Goal: Information Seeking & Learning: Learn about a topic

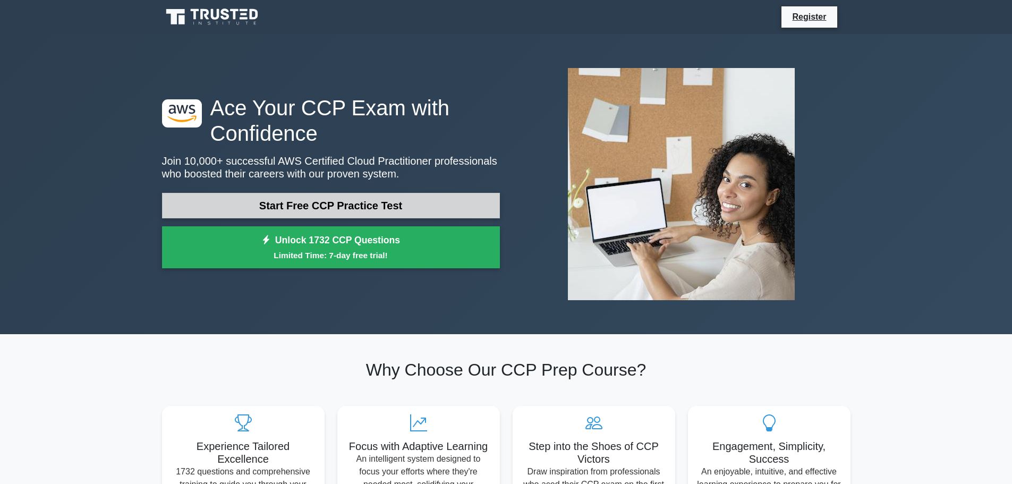
click at [382, 207] on link "Start Free CCP Practice Test" at bounding box center [331, 205] width 338 height 25
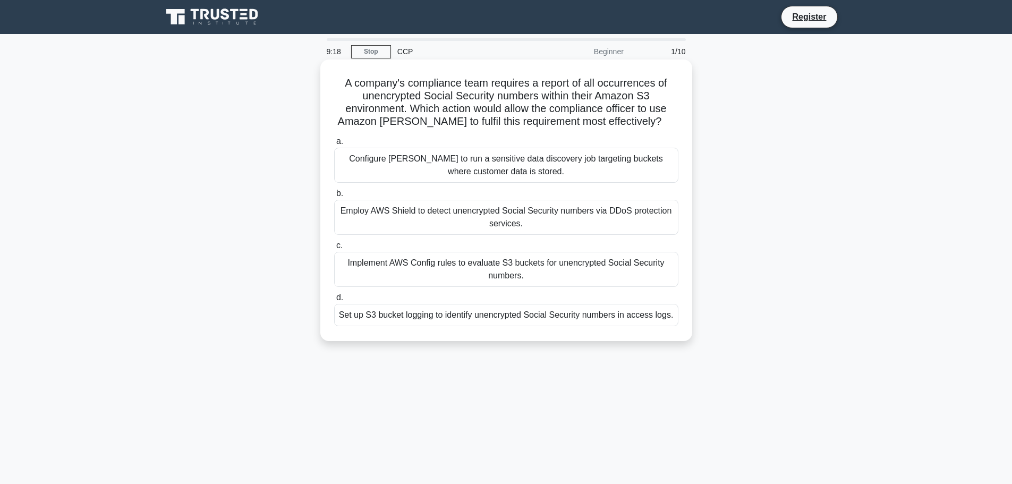
click at [460, 170] on div "Configure [PERSON_NAME] to run a sensitive data discovery job targeting buckets…" at bounding box center [506, 165] width 344 height 35
click at [334, 145] on input "a. Configure [PERSON_NAME] to run a sensitive data discovery job targeting buck…" at bounding box center [334, 141] width 0 height 7
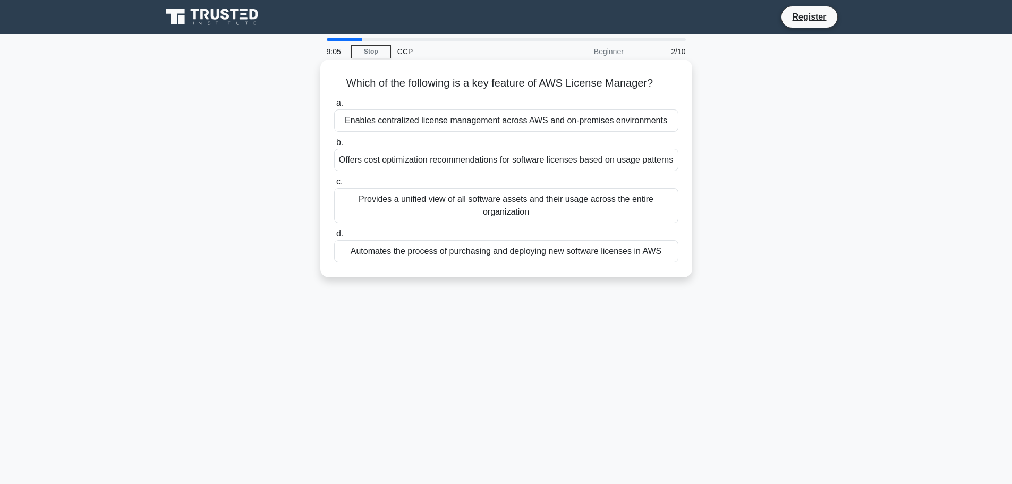
click at [416, 121] on div "Enables centralized license management across AWS and on-premises environments" at bounding box center [506, 120] width 344 height 22
click at [334, 107] on input "a. Enables centralized license management across AWS and on-premises environmen…" at bounding box center [334, 103] width 0 height 7
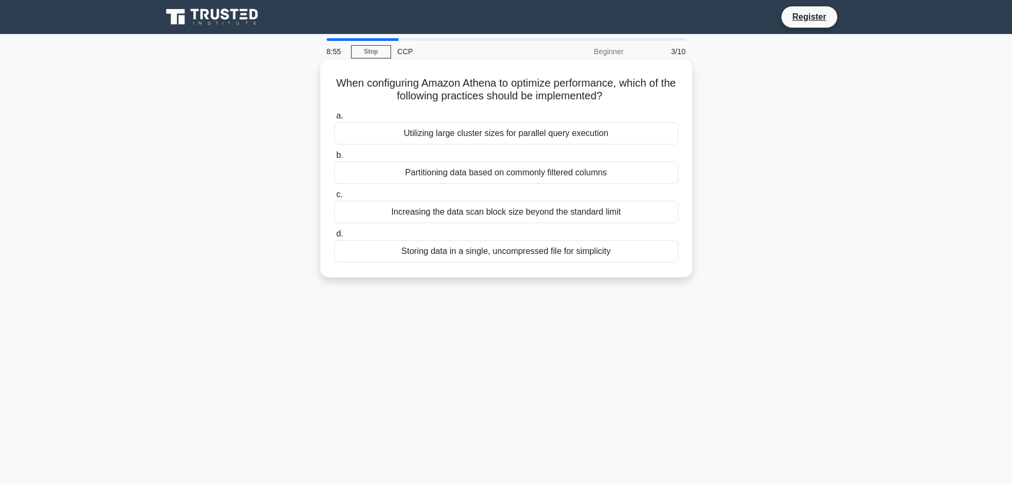
click at [470, 135] on div "Utilizing large cluster sizes for parallel query execution" at bounding box center [506, 133] width 344 height 22
click at [334, 120] on input "a. Utilizing large cluster sizes for parallel query execution" at bounding box center [334, 116] width 0 height 7
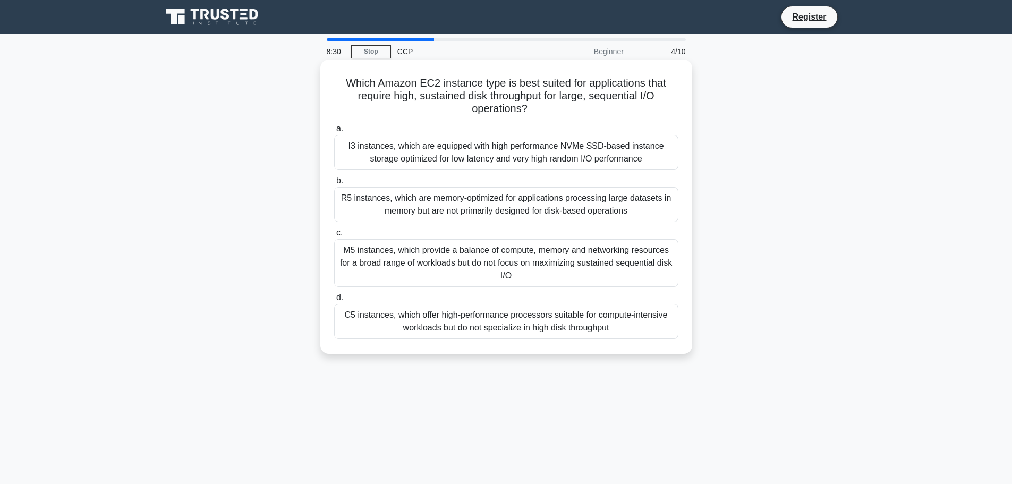
click at [529, 271] on div "M5 instances, which provide a balance of compute, memory and networking resourc…" at bounding box center [506, 263] width 344 height 48
click at [334, 236] on input "c. M5 instances, which provide a balance of compute, memory and networking reso…" at bounding box center [334, 232] width 0 height 7
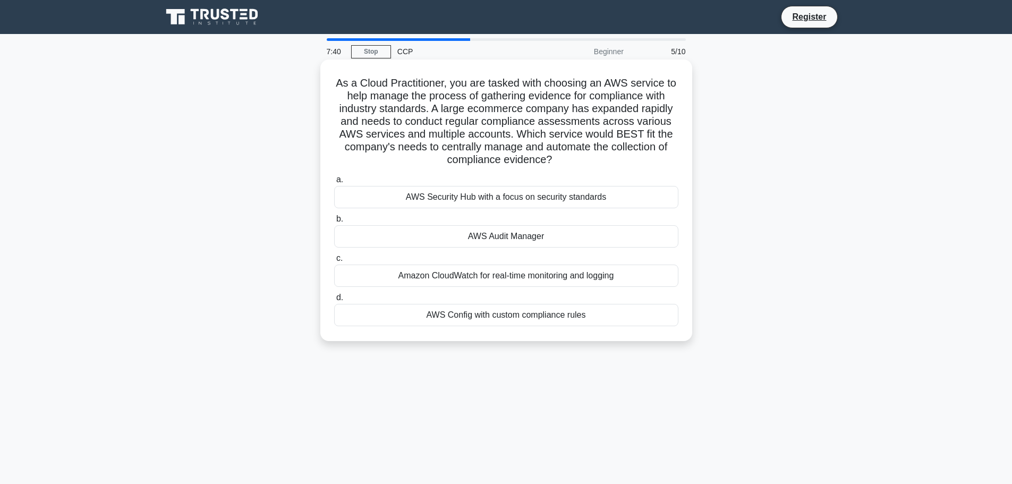
click at [514, 238] on div "AWS Audit Manager" at bounding box center [506, 236] width 344 height 22
click at [334, 223] on input "b. AWS Audit Manager" at bounding box center [334, 219] width 0 height 7
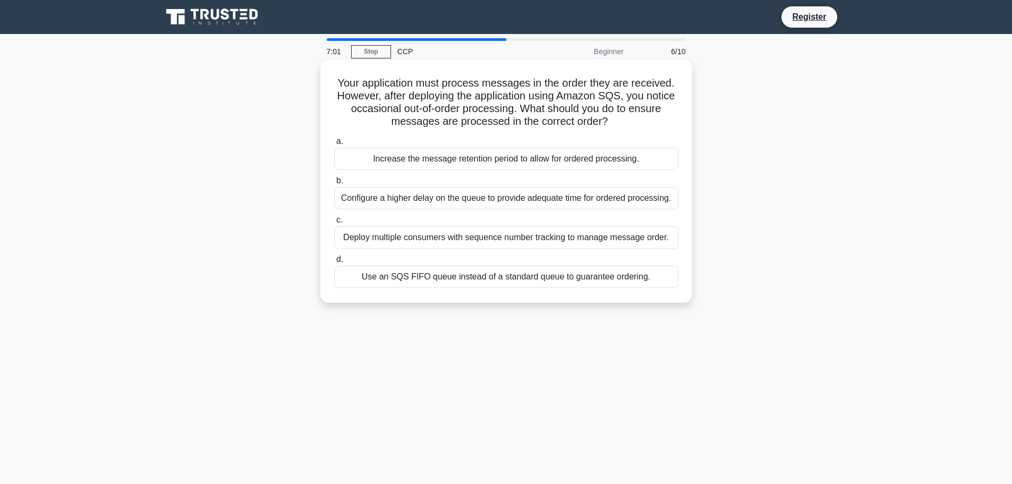
click at [519, 278] on div "Use an SQS FIFO queue instead of a standard queue to guarantee ordering." at bounding box center [506, 277] width 344 height 22
click at [334, 263] on input "d. Use an SQS FIFO queue instead of a standard queue to guarantee ordering." at bounding box center [334, 259] width 0 height 7
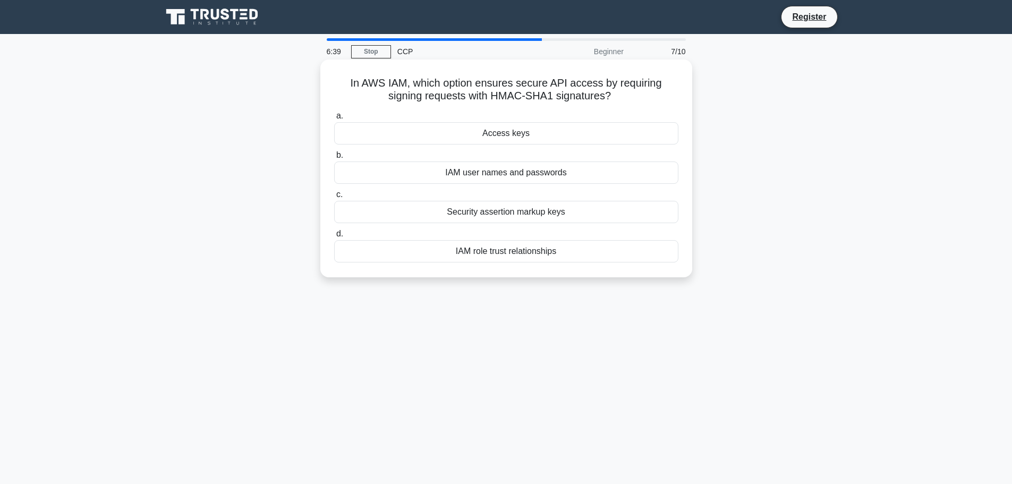
click at [506, 136] on div "Access keys" at bounding box center [506, 133] width 344 height 22
click at [334, 120] on input "a. Access keys" at bounding box center [334, 116] width 0 height 7
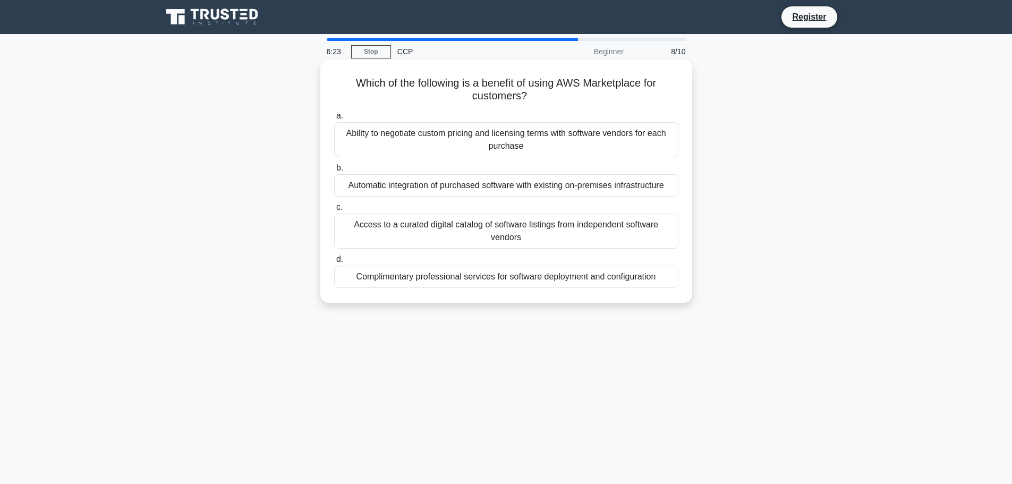
click at [500, 146] on div "Ability to negotiate custom pricing and licensing terms with software vendors f…" at bounding box center [506, 139] width 344 height 35
click at [334, 120] on input "a. Ability to negotiate custom pricing and licensing terms with software vendor…" at bounding box center [334, 116] width 0 height 7
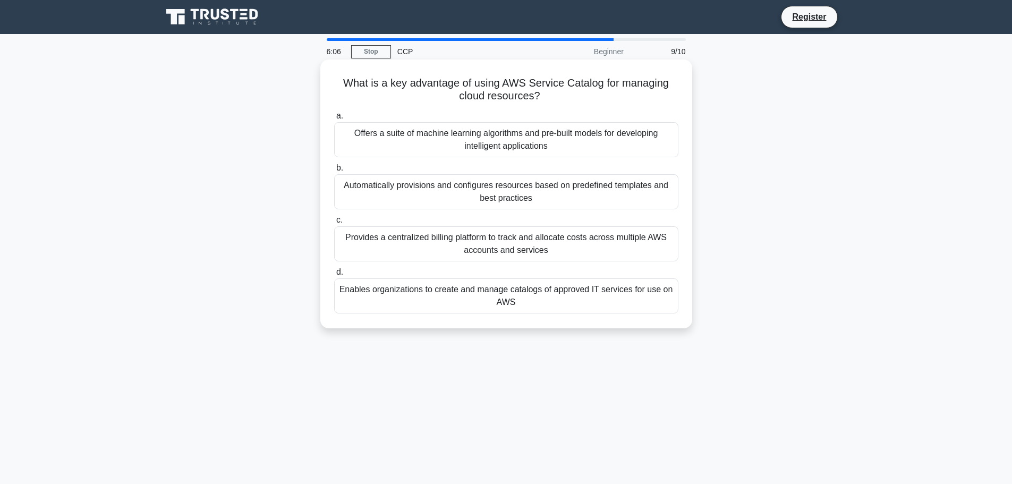
click at [490, 296] on div "Enables organizations to create and manage catalogs of approved IT services for…" at bounding box center [506, 295] width 344 height 35
click at [334, 276] on input "d. Enables organizations to create and manage catalogs of approved IT services …" at bounding box center [334, 272] width 0 height 7
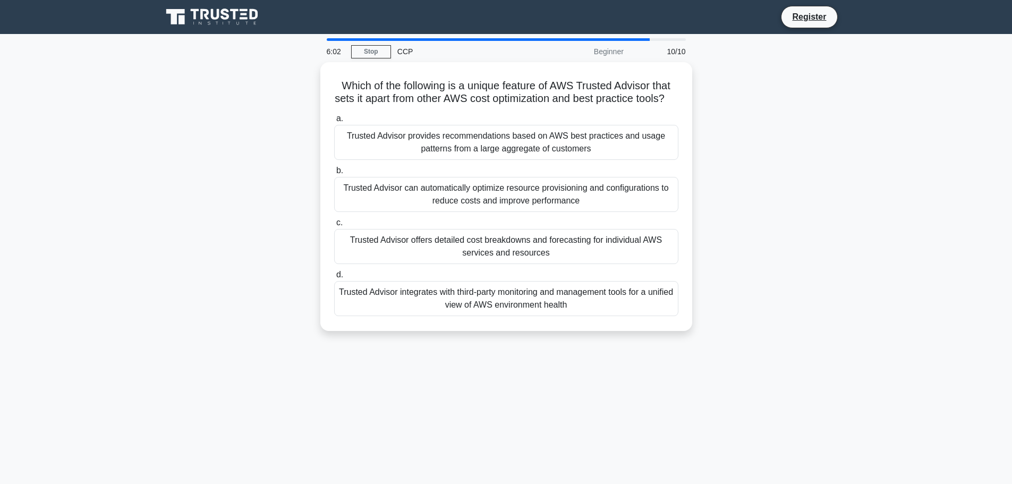
click at [407, 52] on div "CCP" at bounding box center [464, 51] width 146 height 21
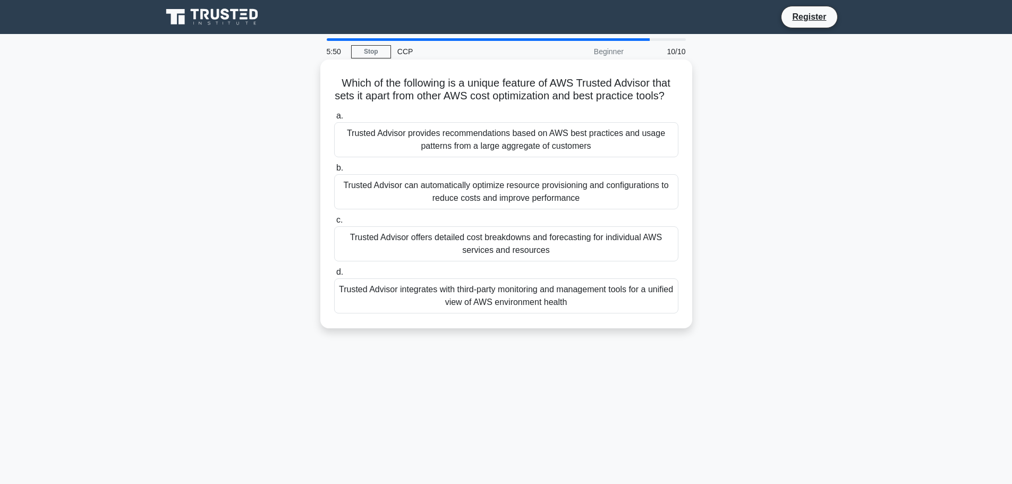
click at [387, 157] on div "Trusted Advisor provides recommendations based on AWS best practices and usage …" at bounding box center [506, 139] width 344 height 35
click at [334, 120] on input "a. Trusted Advisor provides recommendations based on AWS best practices and usa…" at bounding box center [334, 116] width 0 height 7
